Goal: Task Accomplishment & Management: Use online tool/utility

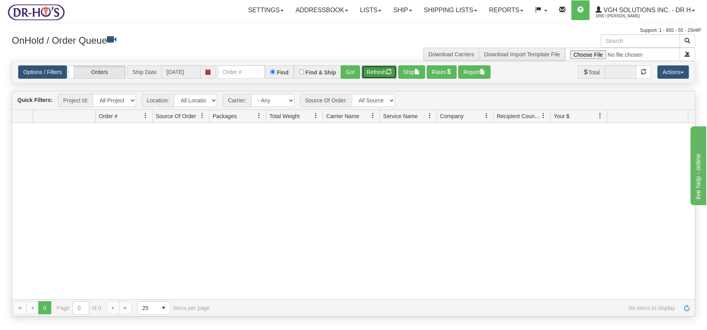
click at [377, 73] on button "Refresh" at bounding box center [379, 71] width 35 height 13
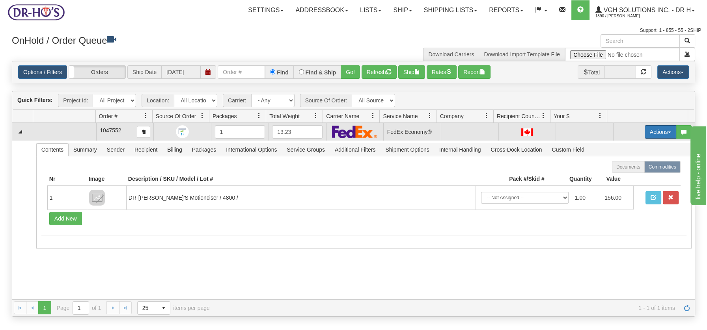
click at [660, 130] on button "Actions" at bounding box center [661, 131] width 32 height 13
click at [622, 145] on span "Open" at bounding box center [630, 147] width 19 height 6
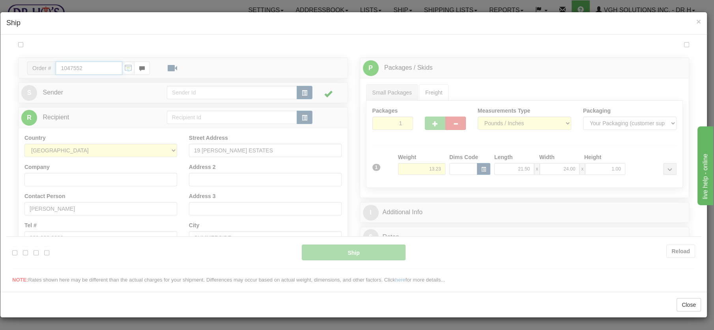
type input "20"
type input "12:59"
type input "16:00"
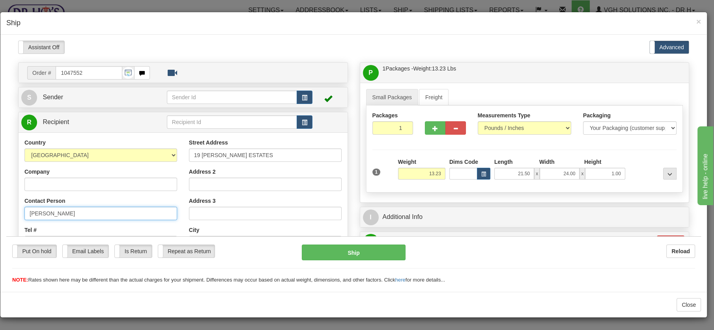
drag, startPoint x: 75, startPoint y: 210, endPoint x: 26, endPoint y: 209, distance: 48.9
click at [26, 209] on input "[PERSON_NAME]" at bounding box center [100, 213] width 153 height 13
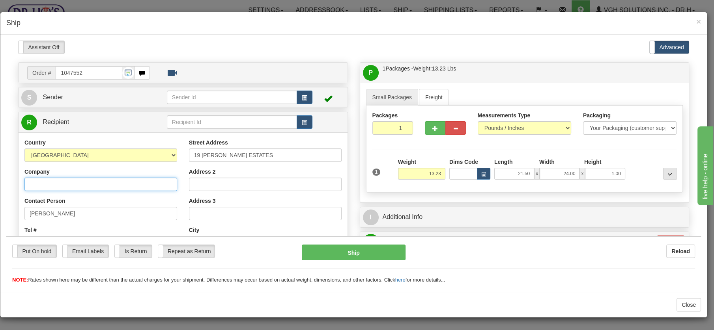
click at [52, 186] on input "Company" at bounding box center [100, 183] width 153 height 13
paste input "[PERSON_NAME]"
type input "[PERSON_NAME]"
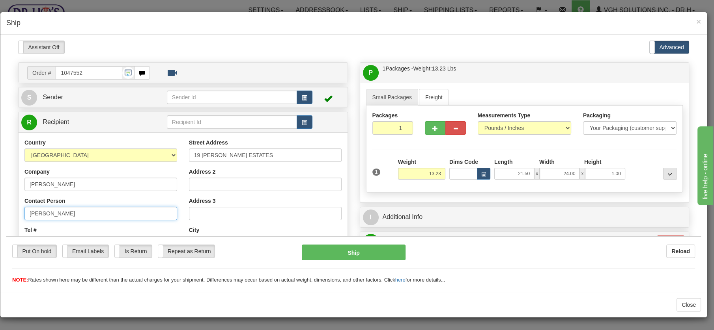
drag, startPoint x: 73, startPoint y: 211, endPoint x: 19, endPoint y: 209, distance: 54.5
click at [20, 208] on div "Country [GEOGRAPHIC_DATA] [GEOGRAPHIC_DATA] [GEOGRAPHIC_DATA] [GEOGRAPHIC_DATA]…" at bounding box center [101, 240] width 164 height 204
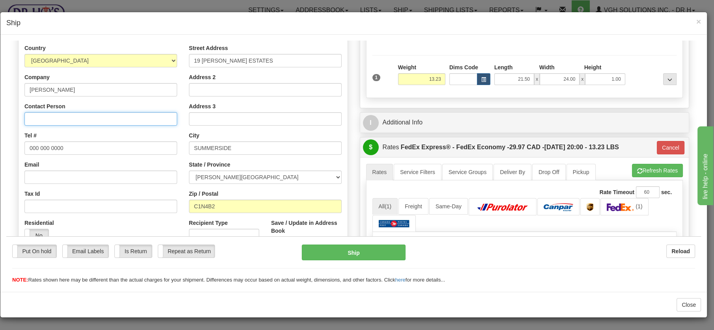
scroll to position [94, 0]
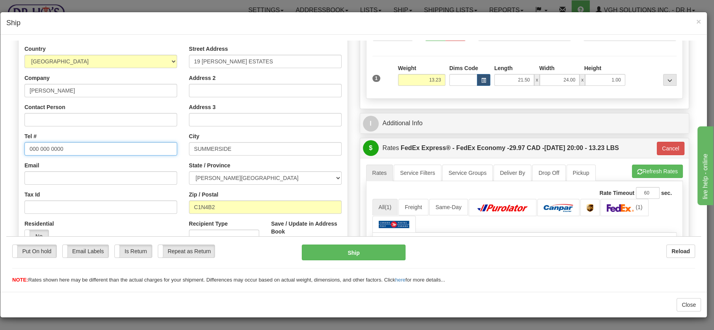
drag, startPoint x: 68, startPoint y: 147, endPoint x: 7, endPoint y: 147, distance: 60.7
click at [7, 147] on div "Please wait... Attention! Ok Add to Bidding... Preview Custom Documents Preview…" at bounding box center [353, 215] width 694 height 538
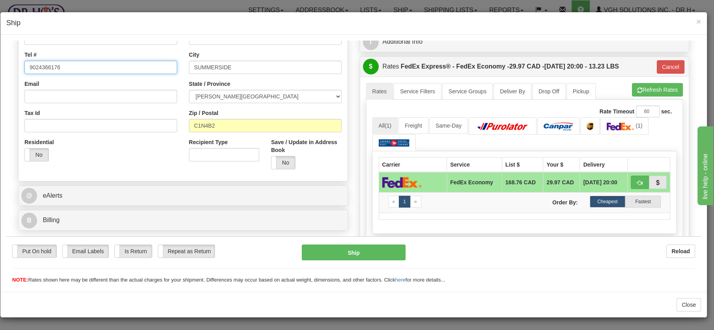
scroll to position [175, 0]
type input "9024366176"
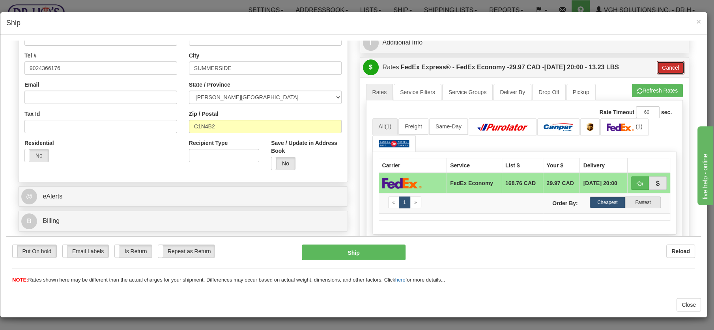
click at [660, 63] on button "Cancel" at bounding box center [671, 67] width 28 height 13
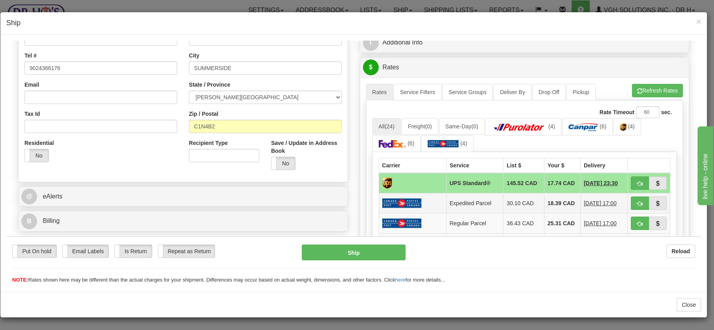
click at [409, 198] on img at bounding box center [401, 203] width 39 height 10
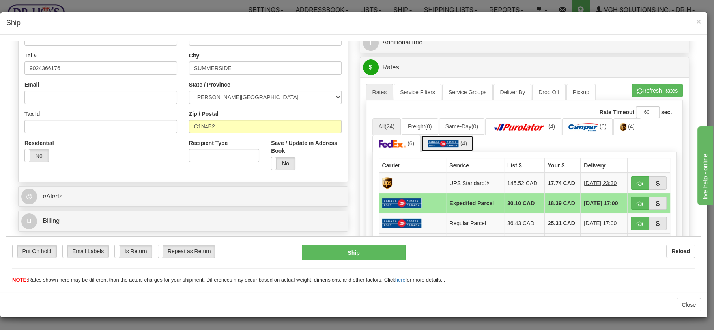
click at [452, 142] on img at bounding box center [442, 144] width 31 height 8
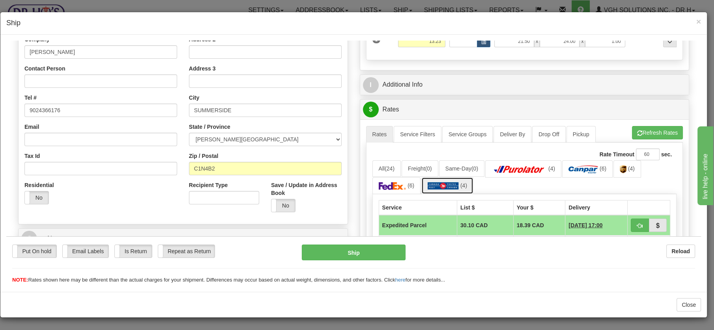
scroll to position [131, 0]
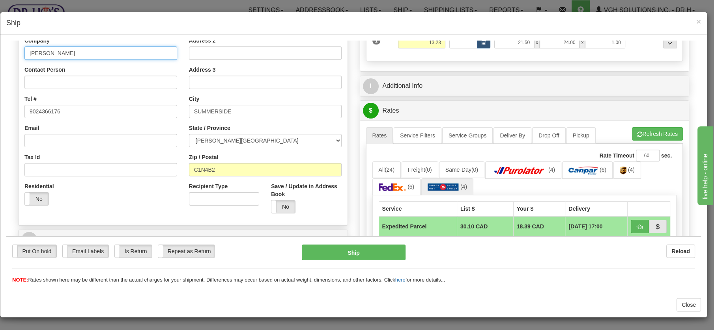
drag, startPoint x: 74, startPoint y: 52, endPoint x: 30, endPoint y: 49, distance: 43.9
click at [30, 49] on input "[PERSON_NAME]" at bounding box center [100, 52] width 153 height 13
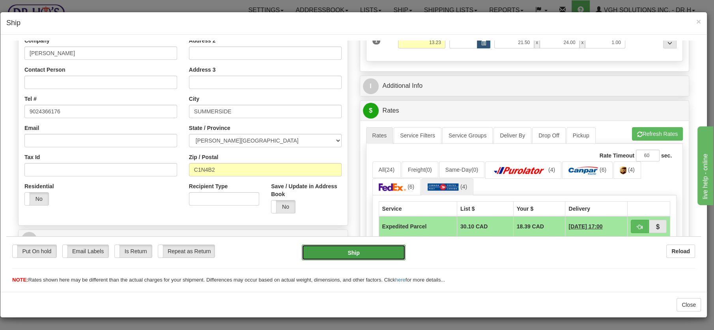
click at [358, 252] on button "Ship" at bounding box center [354, 252] width 104 height 16
type input "DOM.EP"
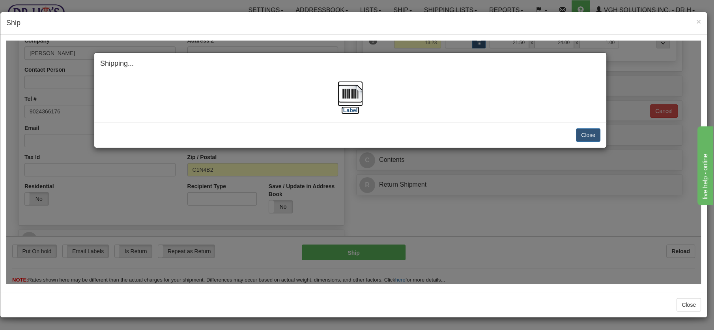
click at [350, 91] on img at bounding box center [350, 93] width 25 height 25
click at [583, 134] on button "Close" at bounding box center [588, 134] width 24 height 13
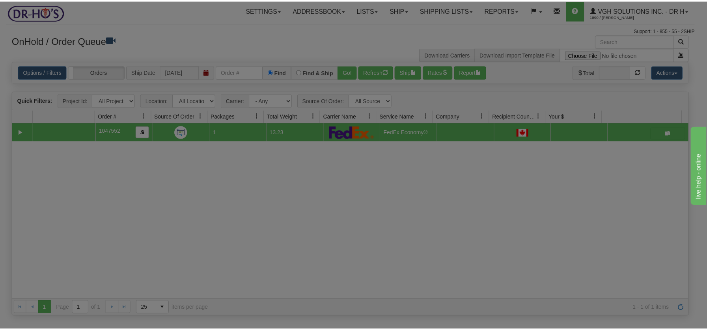
scroll to position [0, 0]
